Goal: Consume media (video, audio): Consume media (video, audio)

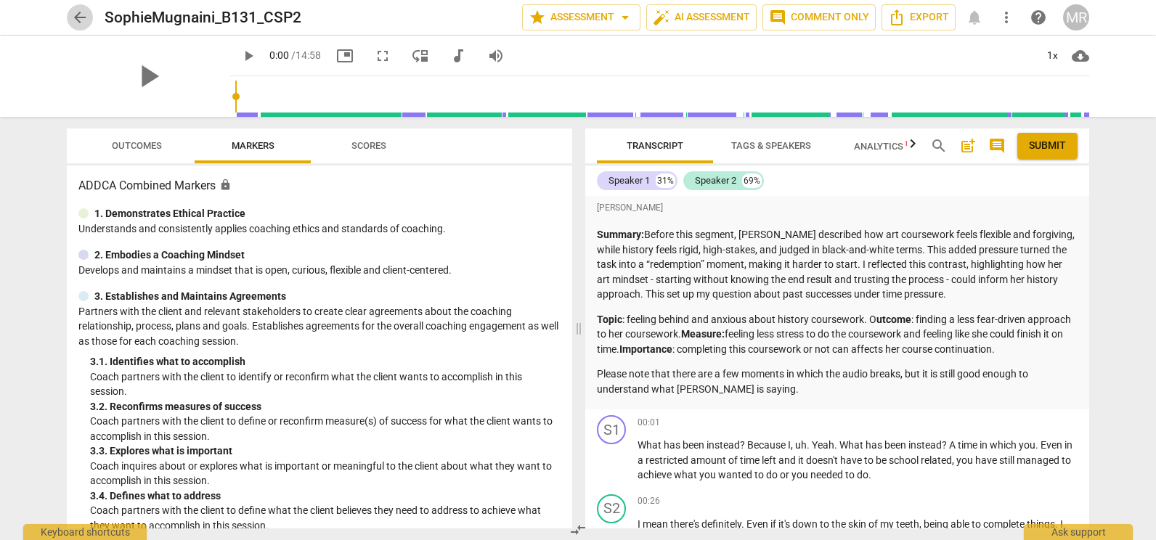
click at [75, 23] on span "arrow_back" at bounding box center [79, 17] width 17 height 17
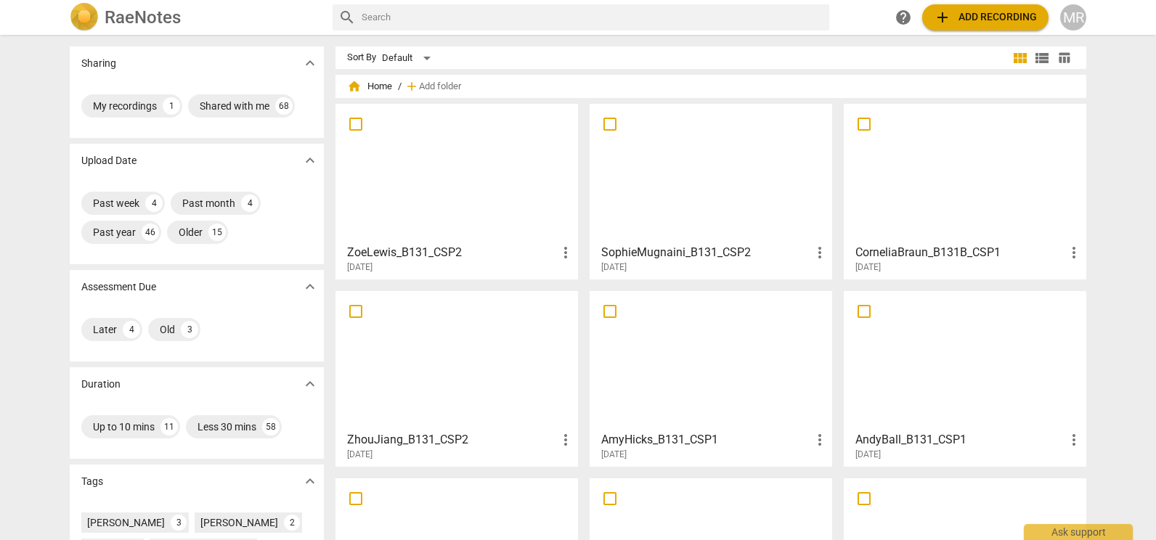
click at [452, 334] on div at bounding box center [457, 360] width 232 height 129
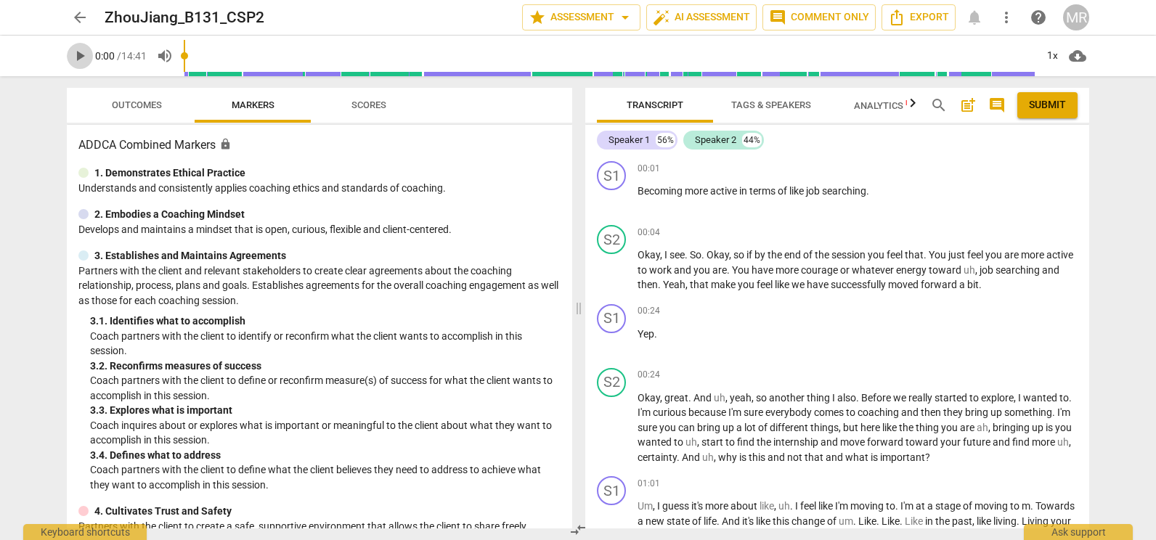
click at [76, 52] on span "play_arrow" at bounding box center [79, 55] width 17 height 17
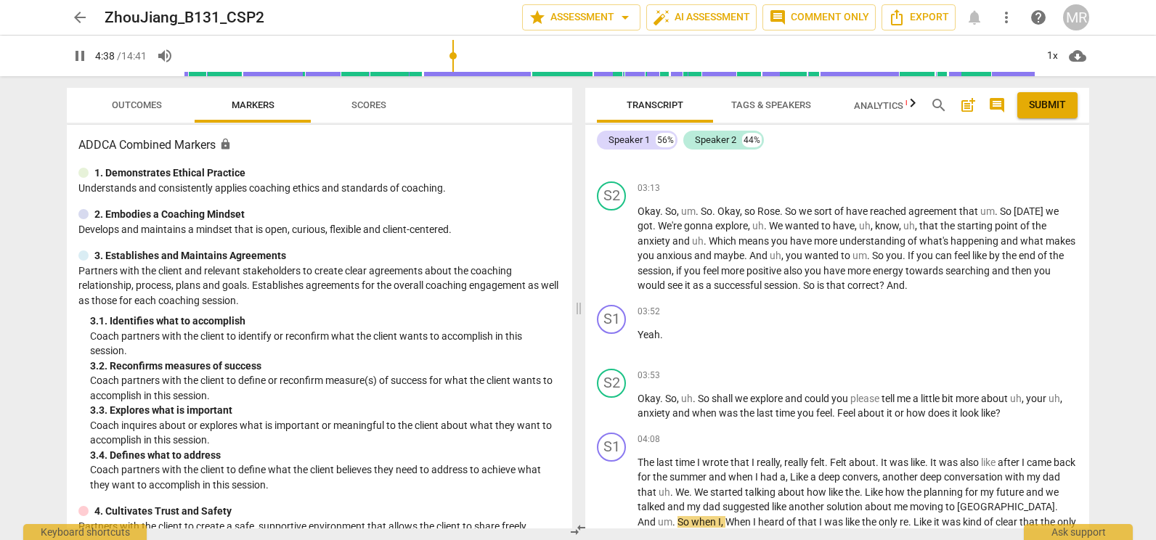
scroll to position [1124, 0]
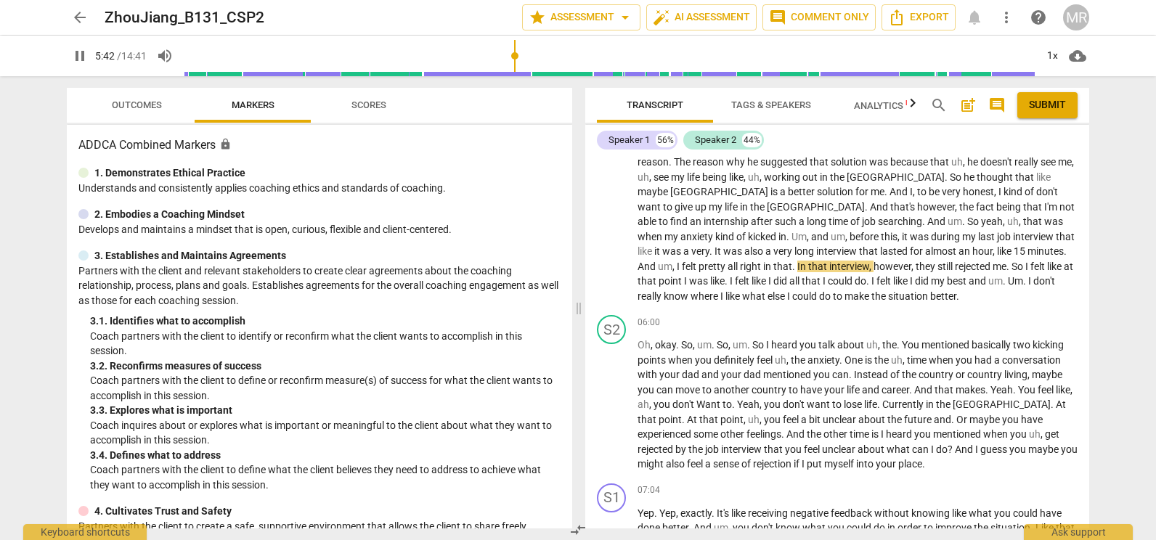
click at [1100, 487] on div "Transcript Tags & Speakers Analytics New search post_add comment Submit Speaker…" at bounding box center [840, 308] width 521 height 464
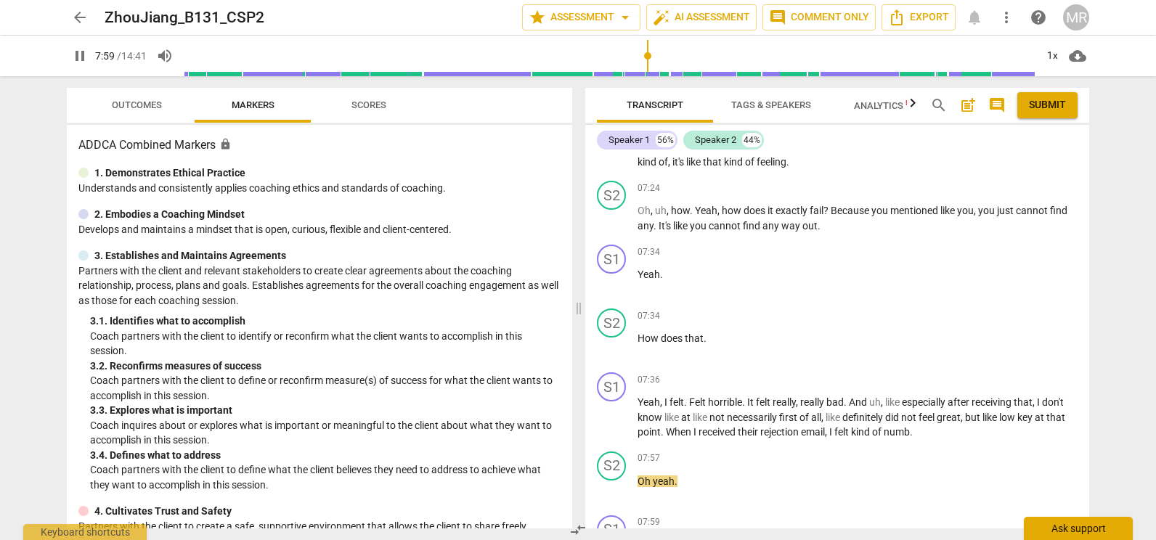
scroll to position [1903, 0]
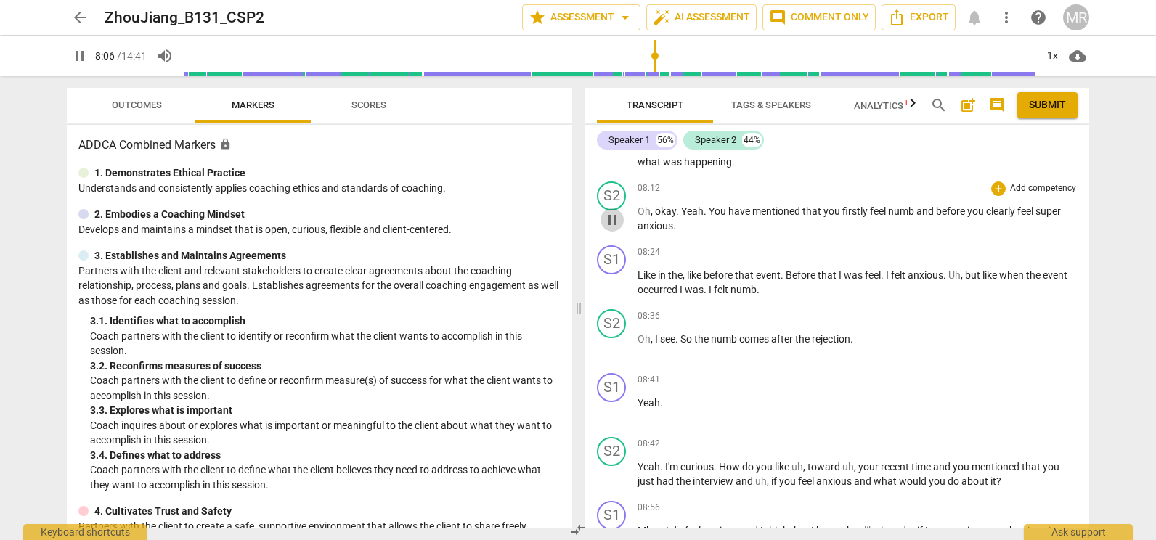
click at [620, 229] on span "pause" at bounding box center [612, 219] width 17 height 17
type input "487"
click at [1078, 17] on div "MR" at bounding box center [1076, 17] width 26 height 26
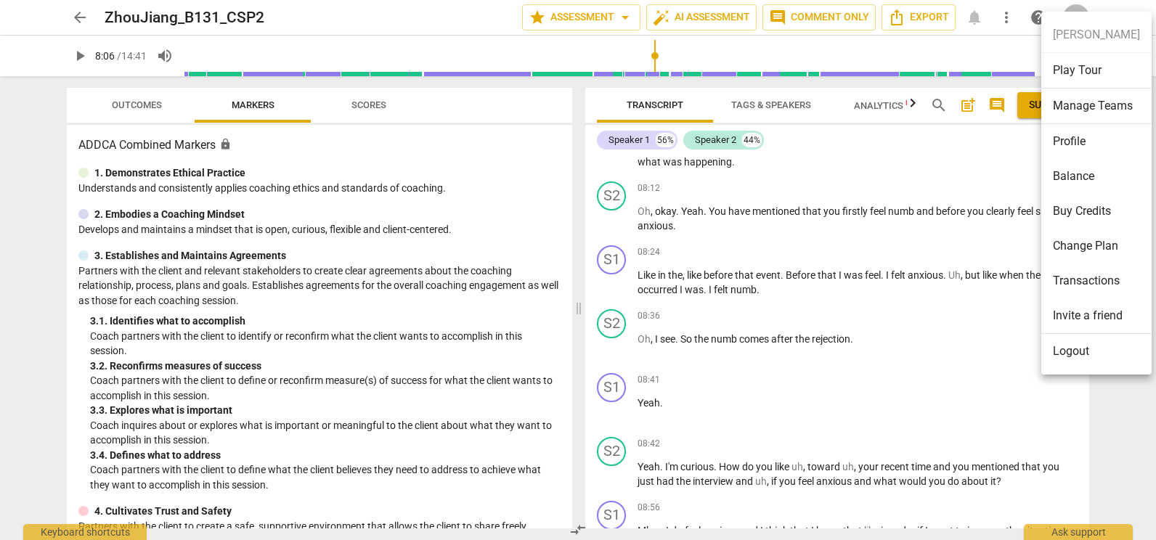
click at [1072, 7] on div at bounding box center [578, 270] width 1156 height 540
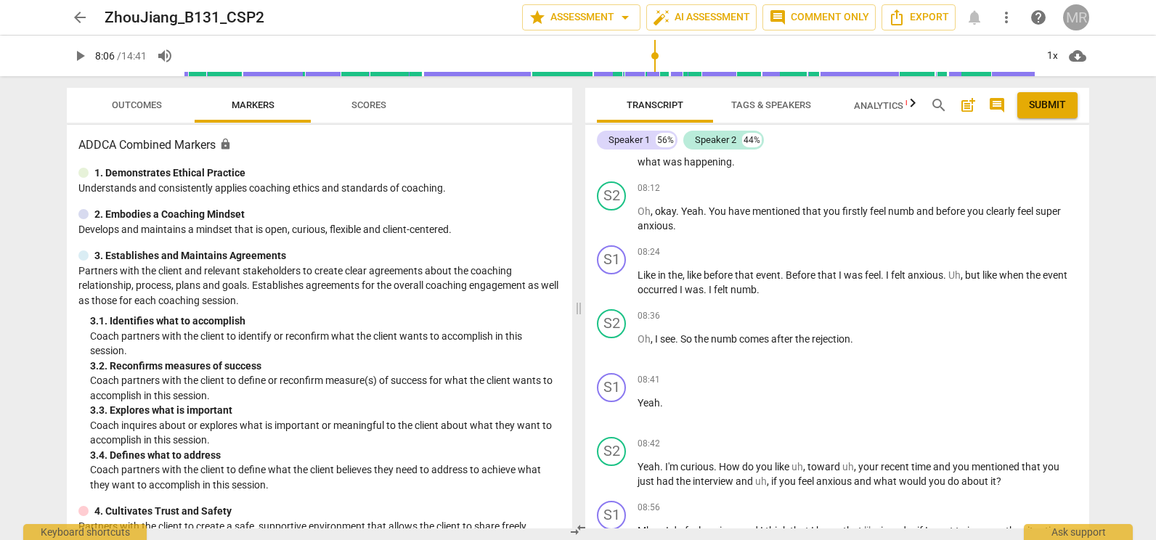
click at [1072, 7] on div "MR" at bounding box center [1076, 17] width 26 height 26
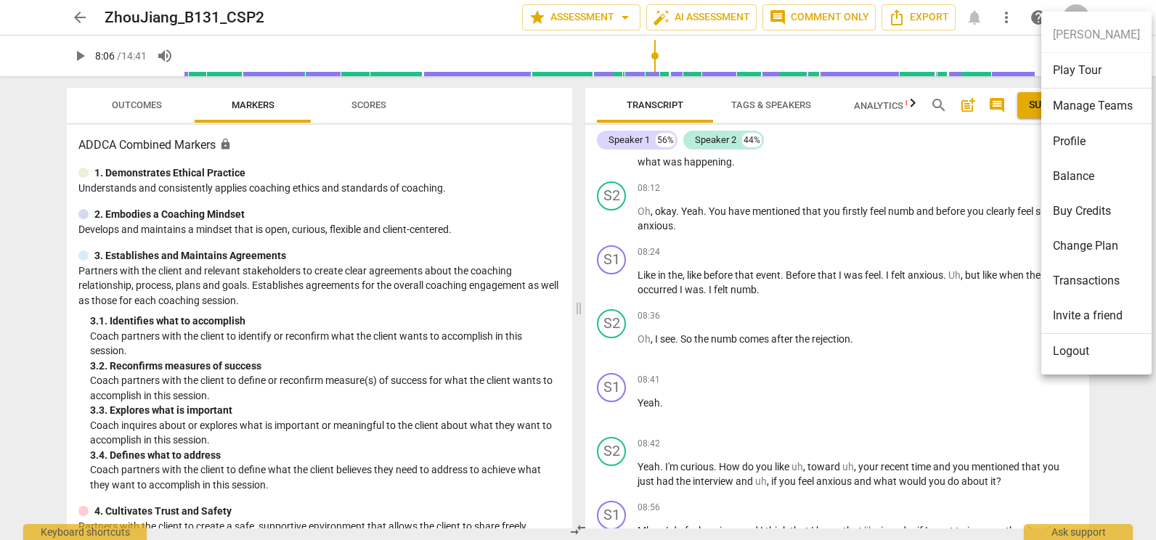
click at [1117, 3] on div at bounding box center [578, 270] width 1156 height 540
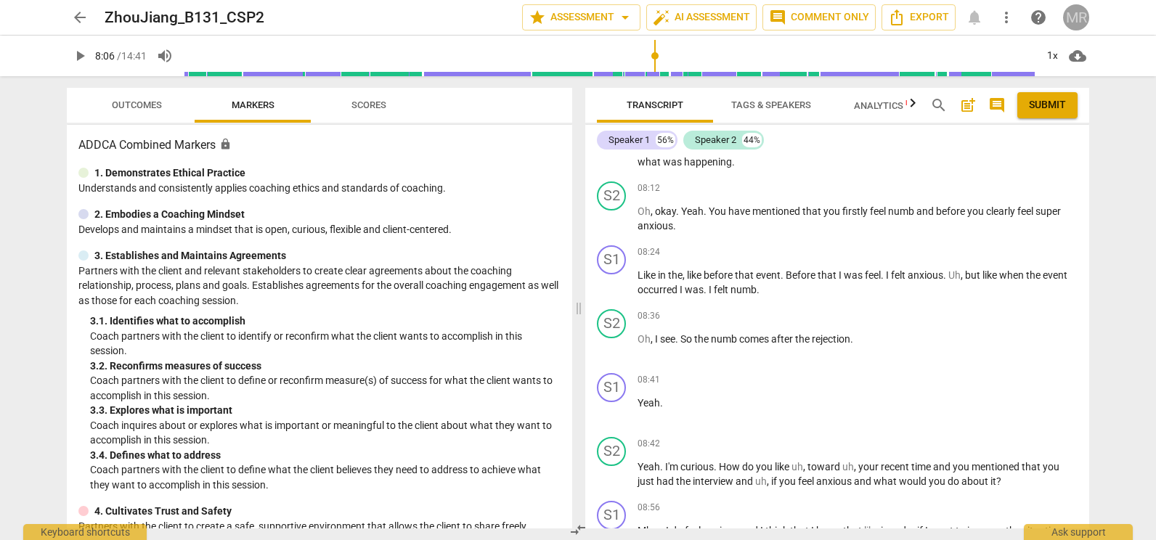
click at [1075, 15] on div "MR" at bounding box center [1076, 17] width 26 height 26
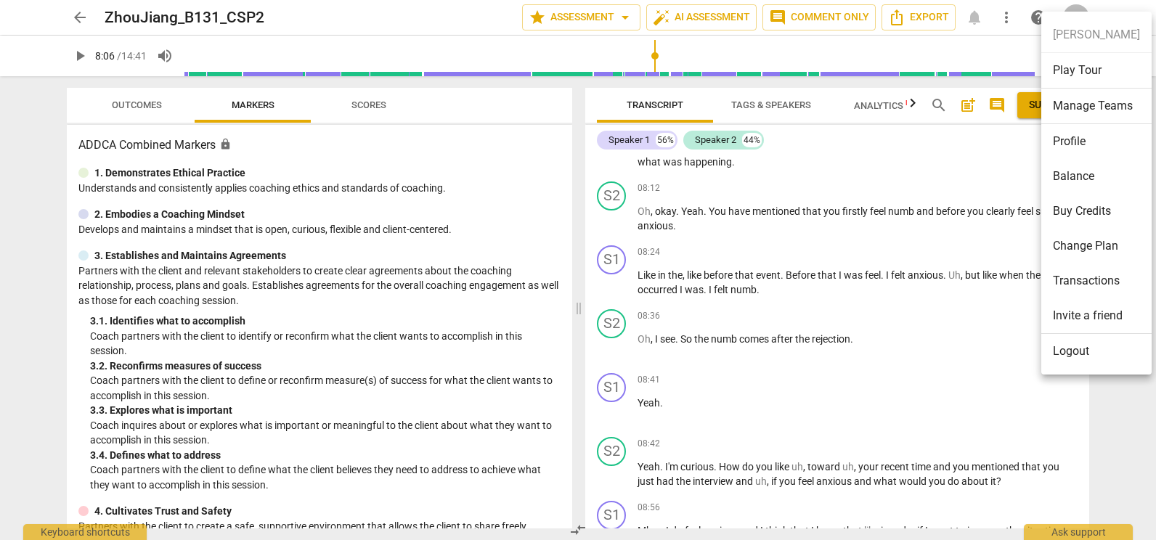
click at [1079, 9] on div at bounding box center [578, 270] width 1156 height 540
